Goal: Task Accomplishment & Management: Complete application form

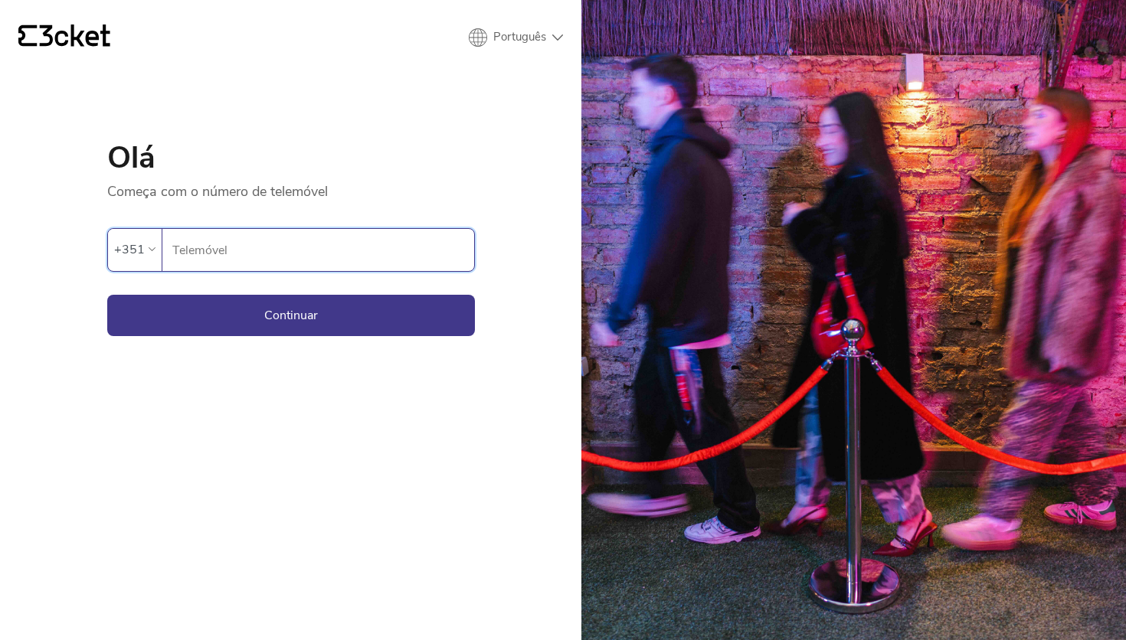
click at [220, 257] on input "Telemóvel" at bounding box center [323, 250] width 303 height 42
type input "916496821"
click at [238, 309] on button "Continuar" at bounding box center [291, 315] width 368 height 41
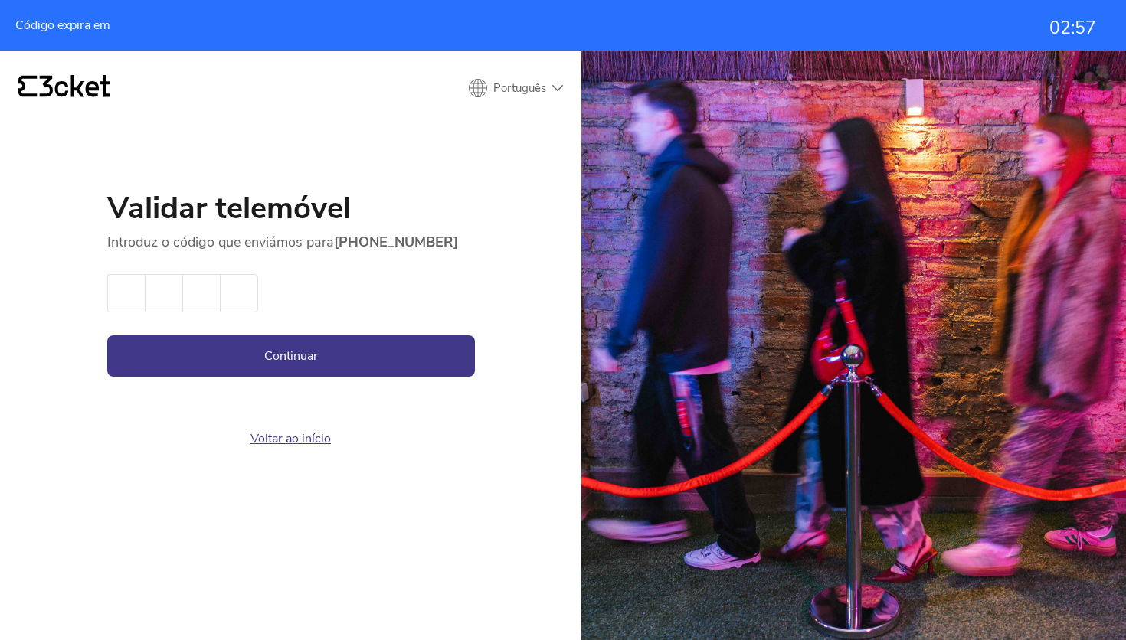
click at [284, 439] on link "Voltar ao início" at bounding box center [290, 438] width 80 height 17
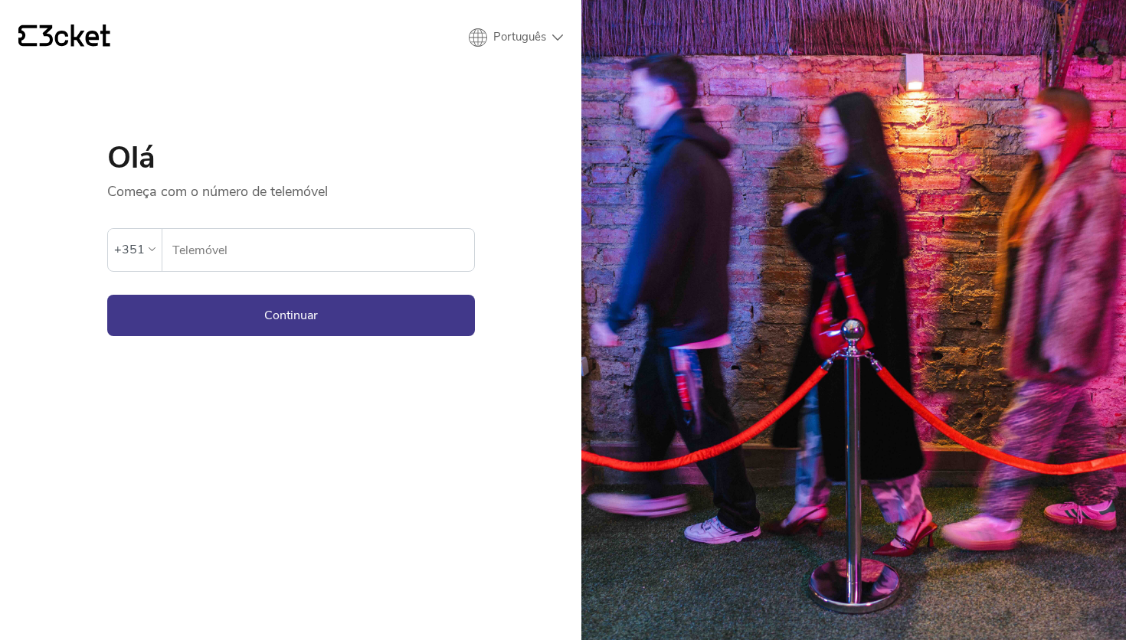
click at [279, 256] on input "Telemóvel" at bounding box center [323, 250] width 303 height 42
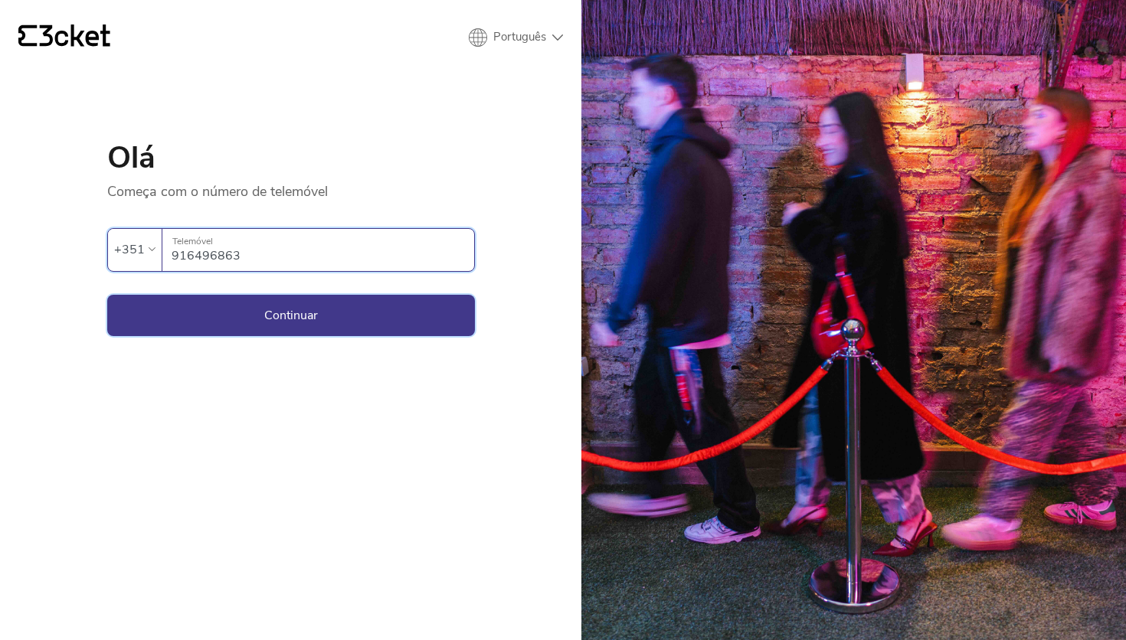
type input "916496863"
click at [283, 303] on button "Continuar" at bounding box center [291, 315] width 368 height 41
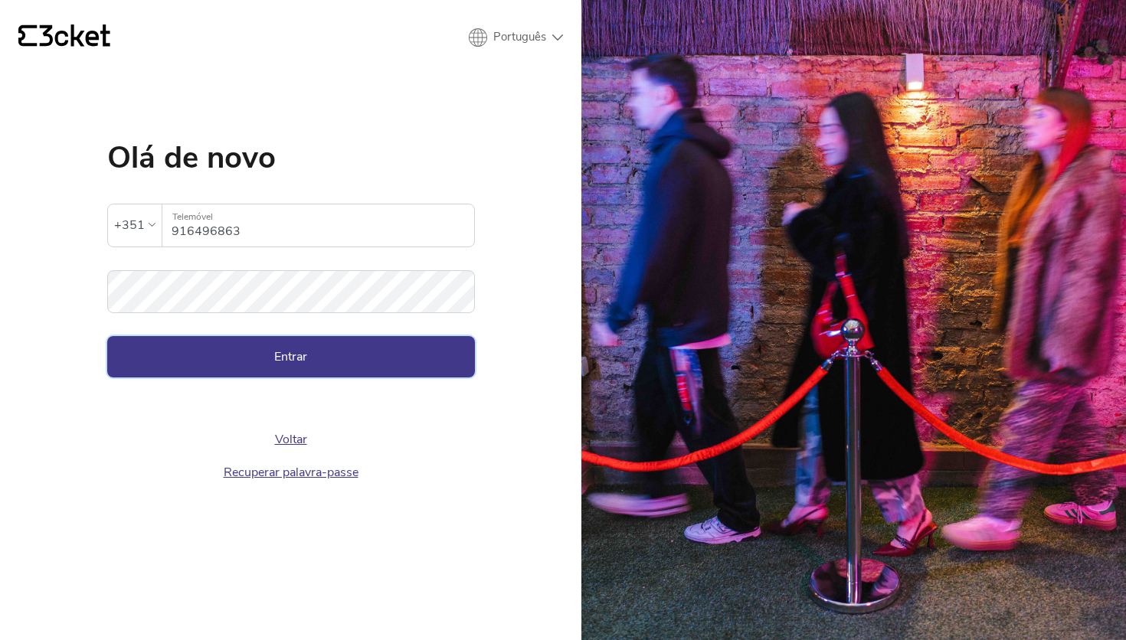
click at [303, 355] on button "Entrar" at bounding box center [291, 356] width 368 height 41
